Goal: Information Seeking & Learning: Understand process/instructions

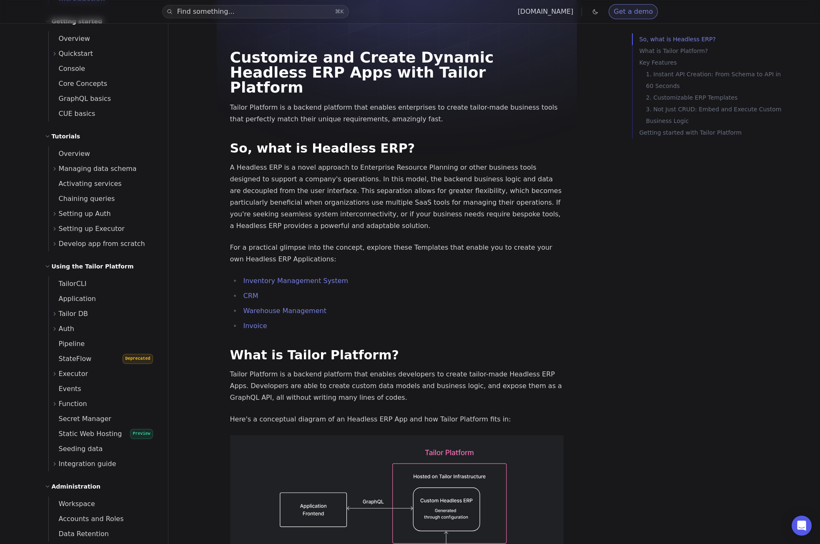
scroll to position [62, 0]
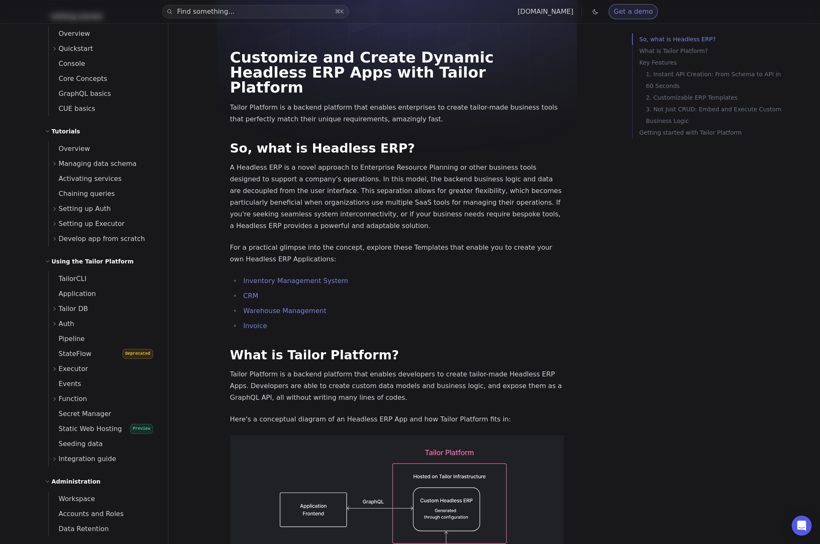
click at [67, 370] on span "Executor" at bounding box center [74, 369] width 30 height 12
click at [69, 369] on span "Executor" at bounding box center [74, 369] width 30 height 12
click at [73, 386] on span "Events" at bounding box center [65, 384] width 33 height 8
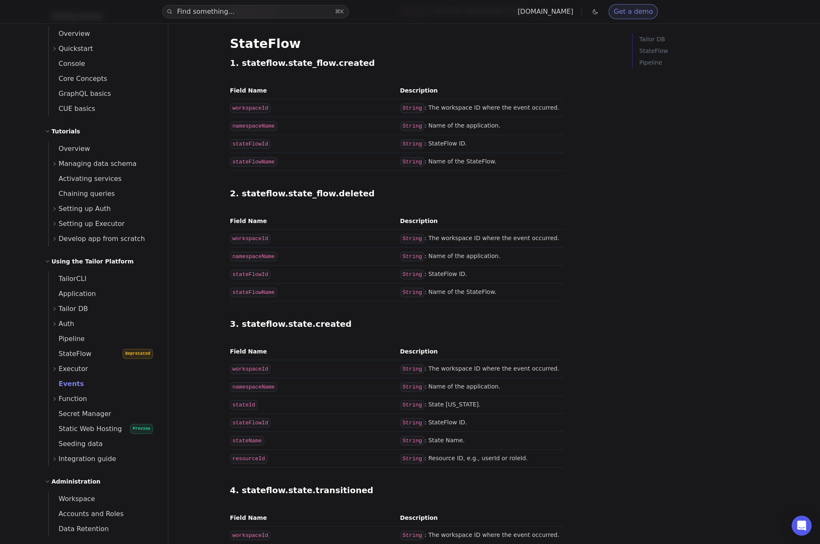
scroll to position [1114, 0]
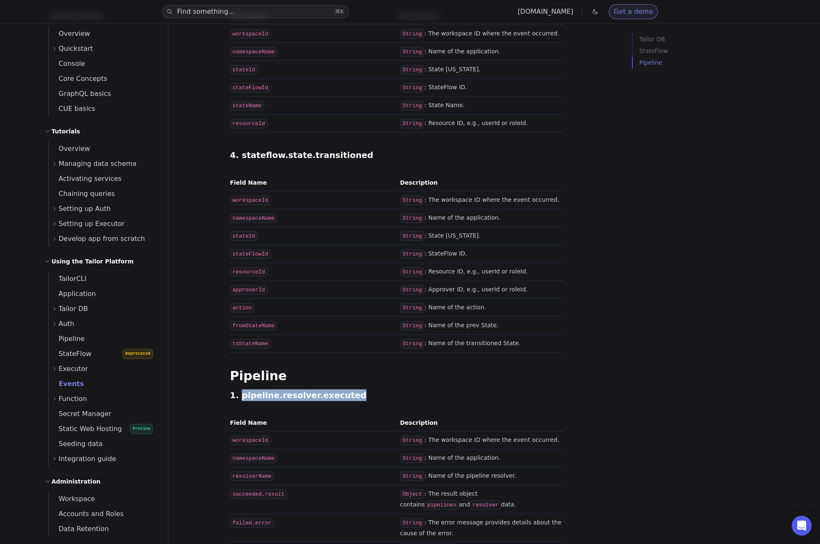
drag, startPoint x: 237, startPoint y: 358, endPoint x: 336, endPoint y: 356, distance: 98.8
click at [336, 389] on h4 "1. pipeline.resolver.executed" at bounding box center [397, 395] width 334 height 12
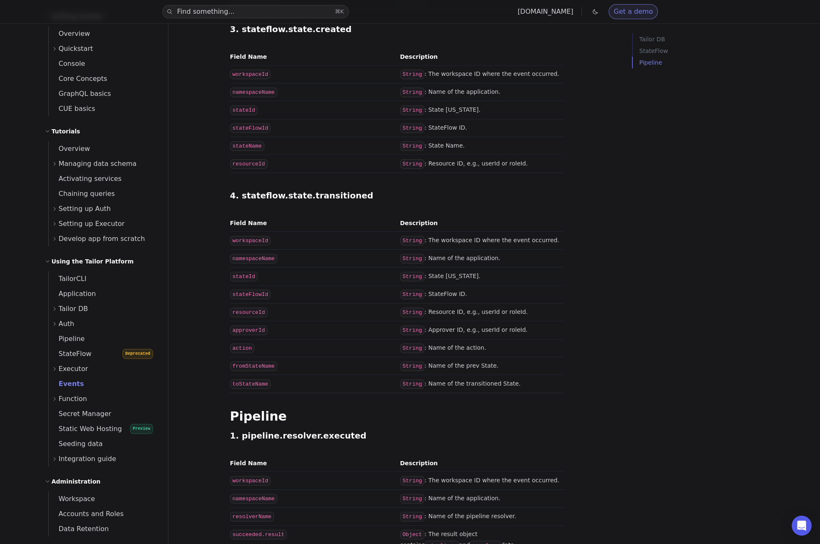
scroll to position [1161, 0]
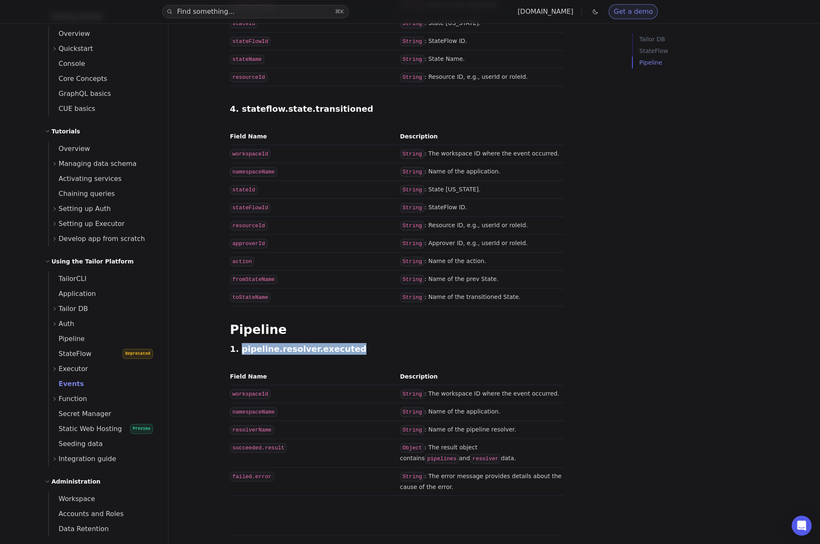
drag, startPoint x: 237, startPoint y: 311, endPoint x: 340, endPoint y: 314, distance: 103.0
click at [340, 343] on h4 "1. pipeline.resolver.executed" at bounding box center [397, 349] width 334 height 12
click at [318, 368] on th "Field Name" at bounding box center [313, 376] width 167 height 17
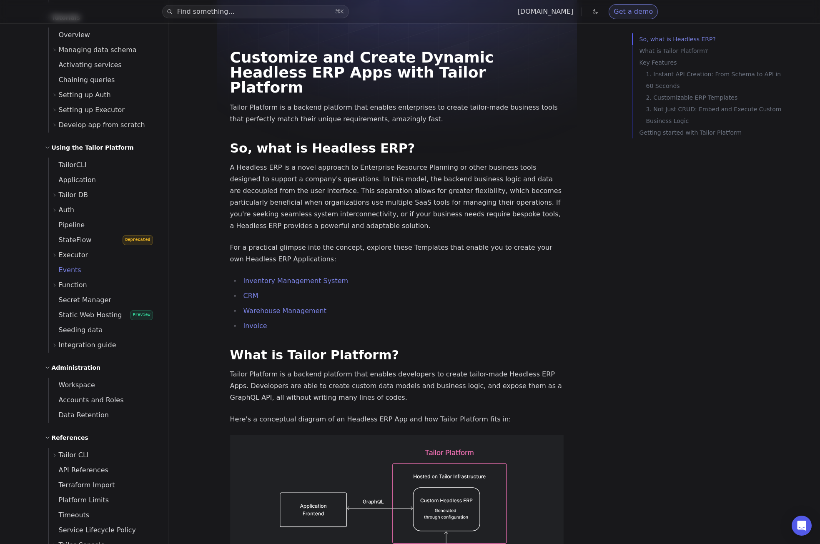
scroll to position [204, 0]
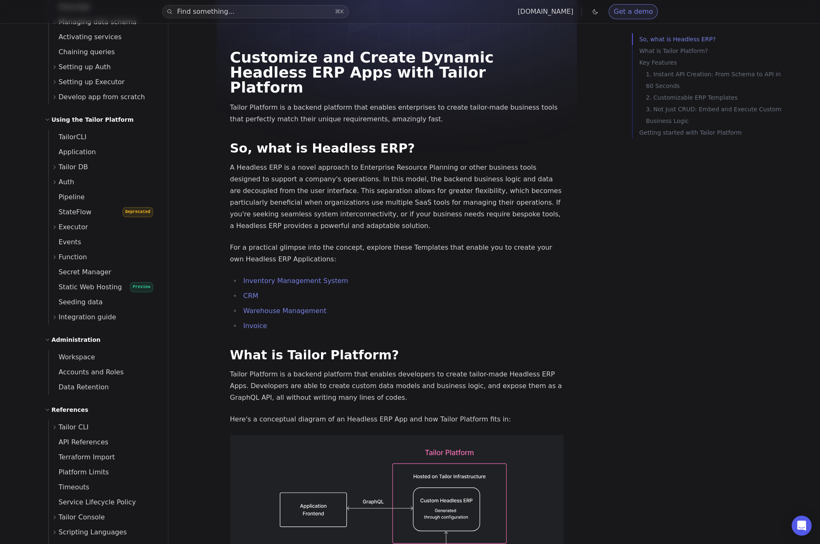
click at [57, 255] on div "Function" at bounding box center [105, 257] width 106 height 15
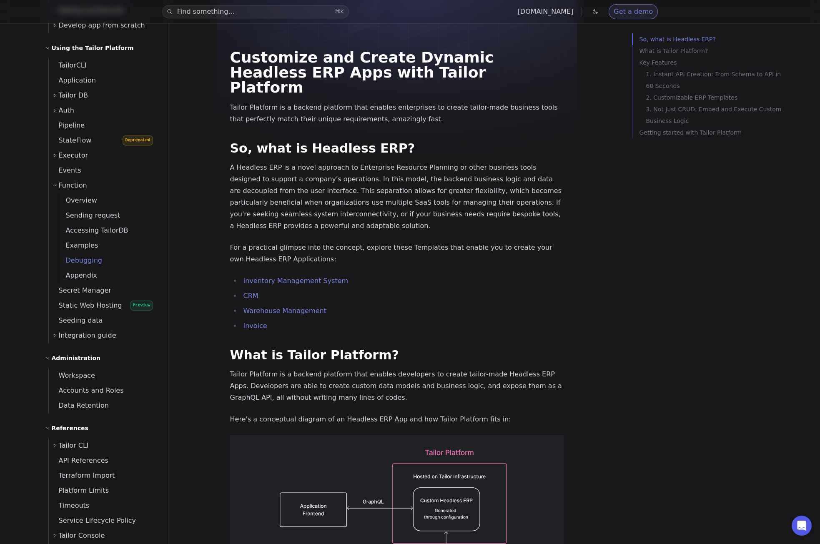
scroll to position [281, 0]
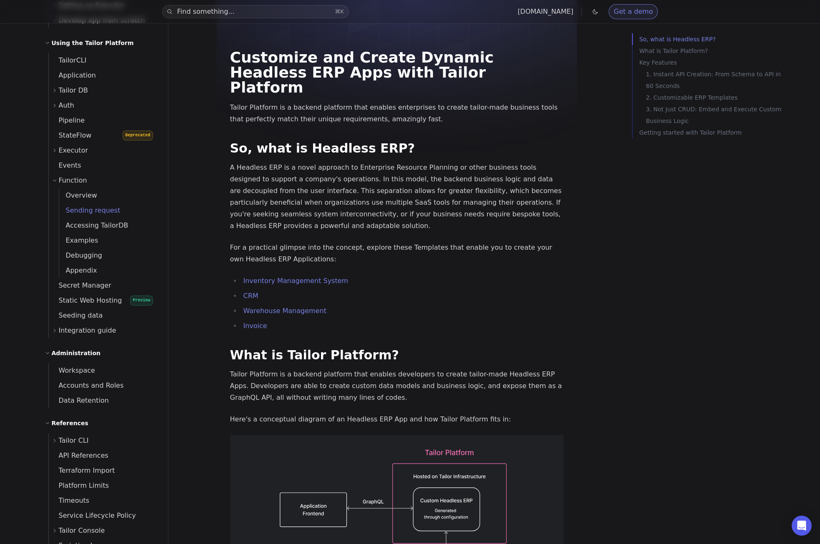
click at [91, 216] on link "Sending request" at bounding box center [108, 210] width 99 height 15
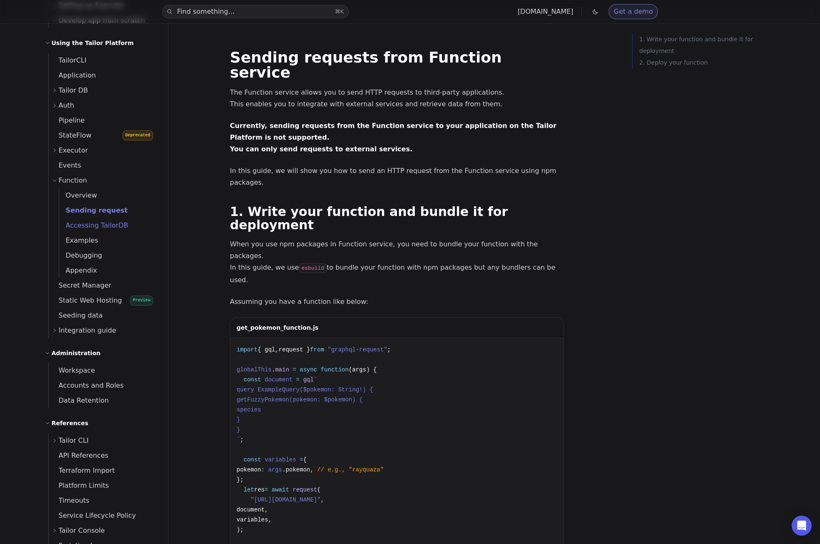
click at [90, 222] on span "Accessing TailorDB" at bounding box center [93, 225] width 69 height 8
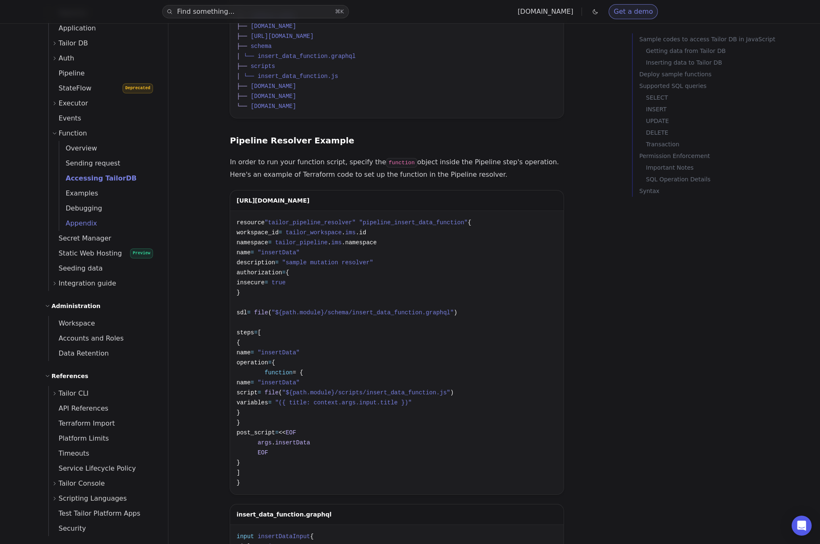
scroll to position [288, 0]
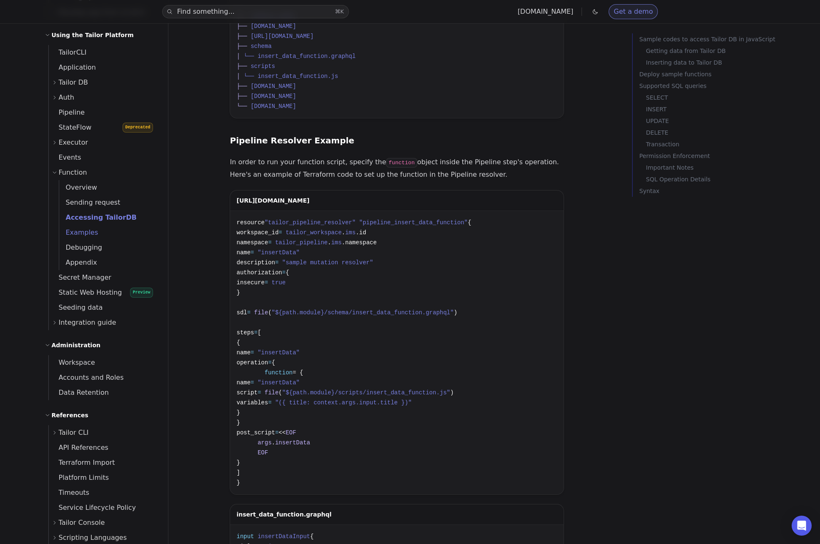
click at [85, 237] on span "Examples" at bounding box center [78, 233] width 39 height 12
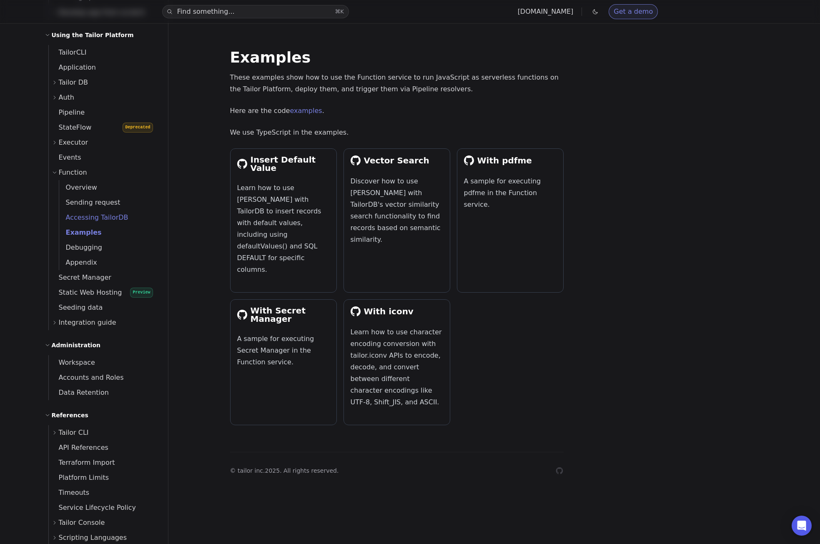
click at [109, 217] on span "Accessing TailorDB" at bounding box center [93, 217] width 69 height 8
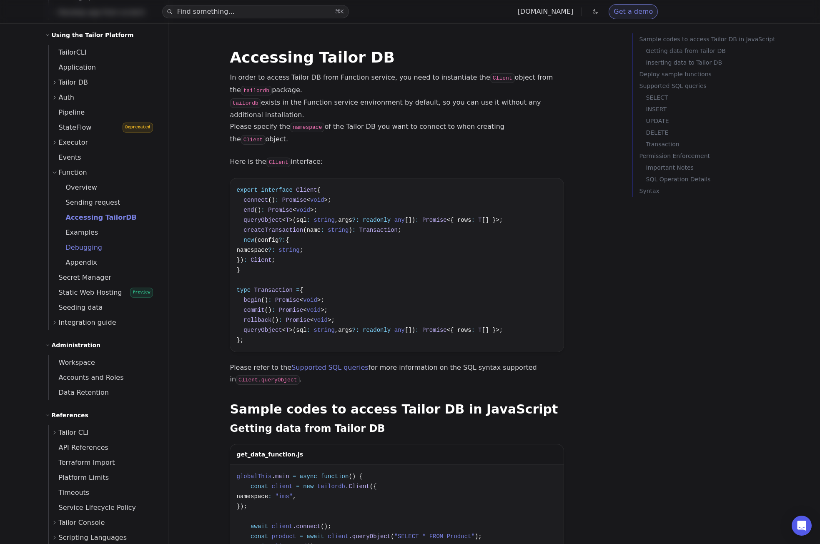
scroll to position [331, 0]
